Goal: Information Seeking & Learning: Learn about a topic

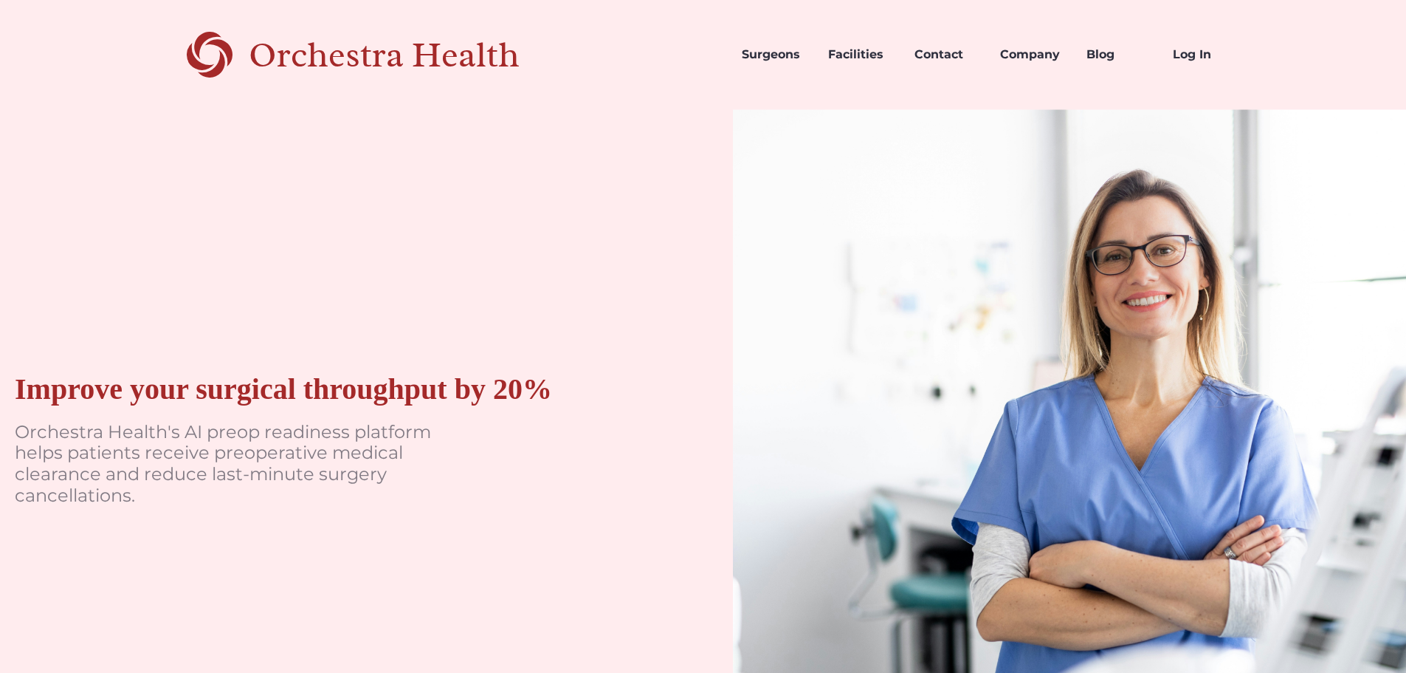
click at [212, 185] on div "Improve your surgical throughput by 20% Orchestra Health's AI preop readiness p…" at bounding box center [337, 446] width 674 height 674
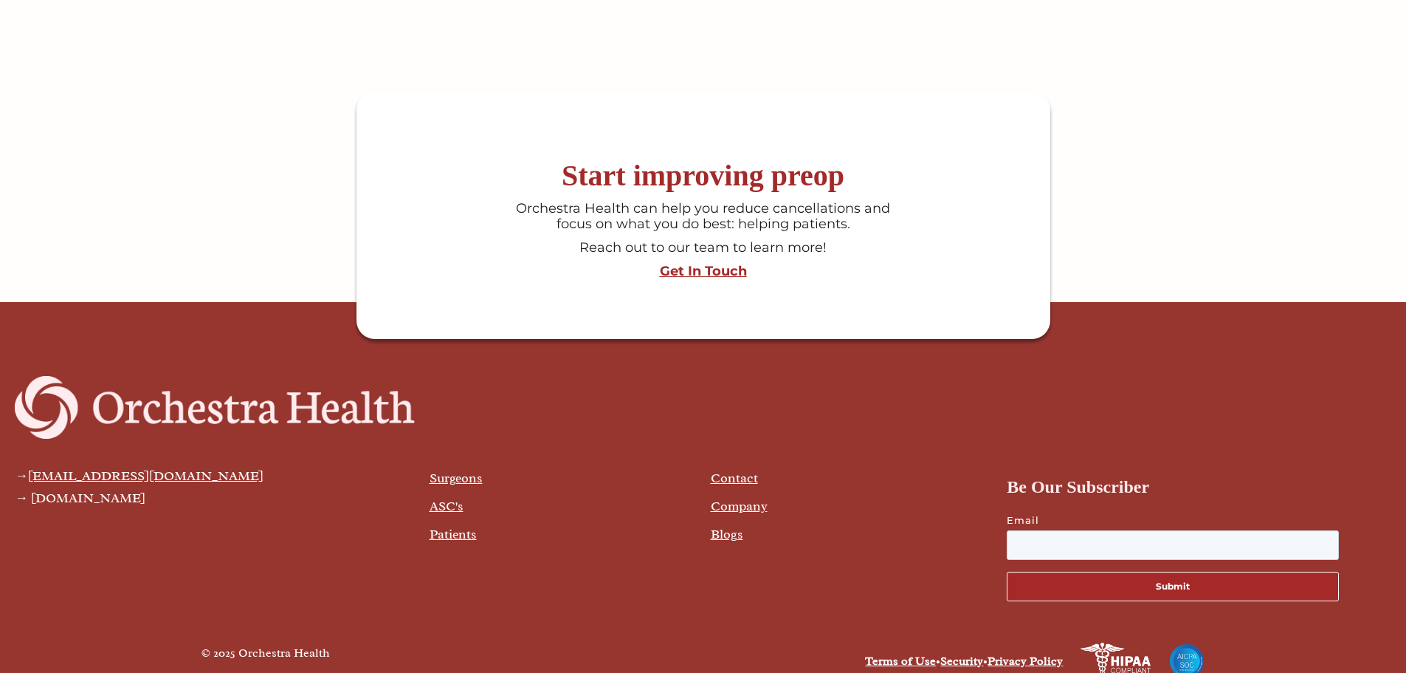
scroll to position [3968, 0]
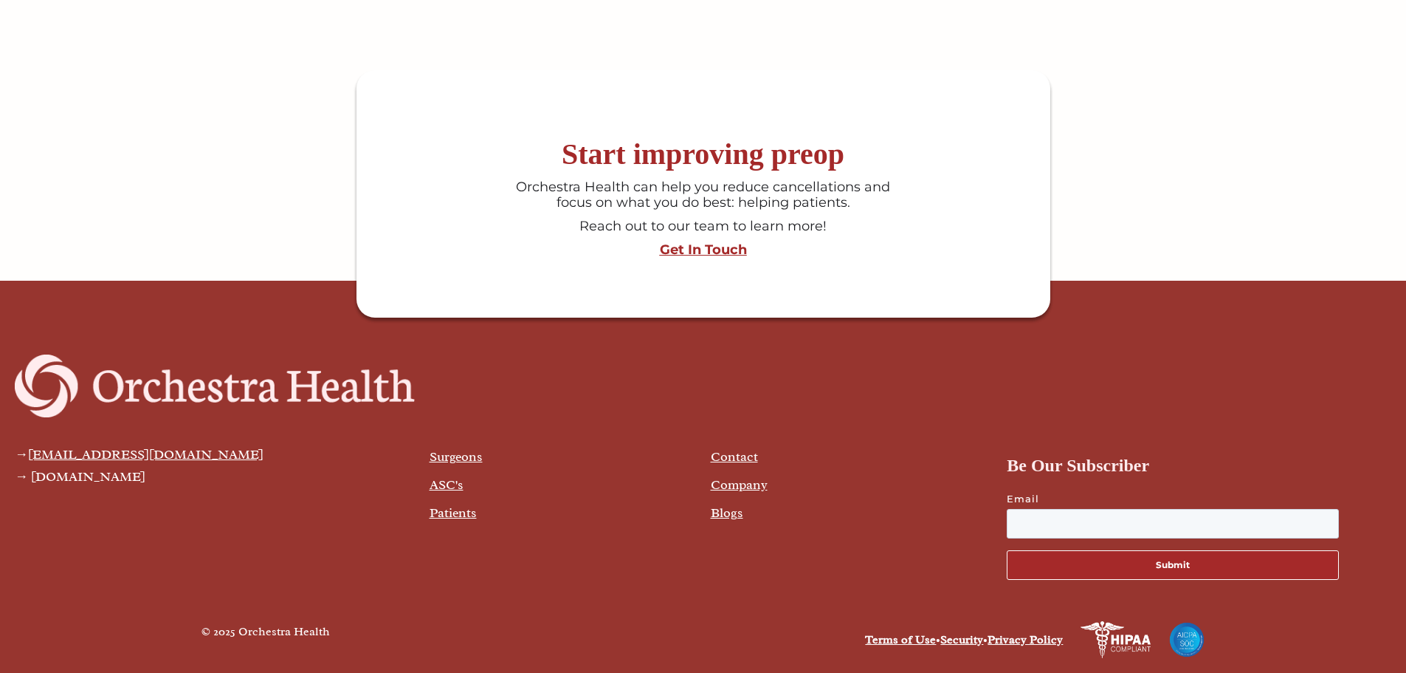
click at [453, 482] on link "ASC's" at bounding box center [447, 484] width 34 height 16
